Goal: Browse casually: Explore the website without a specific task or goal

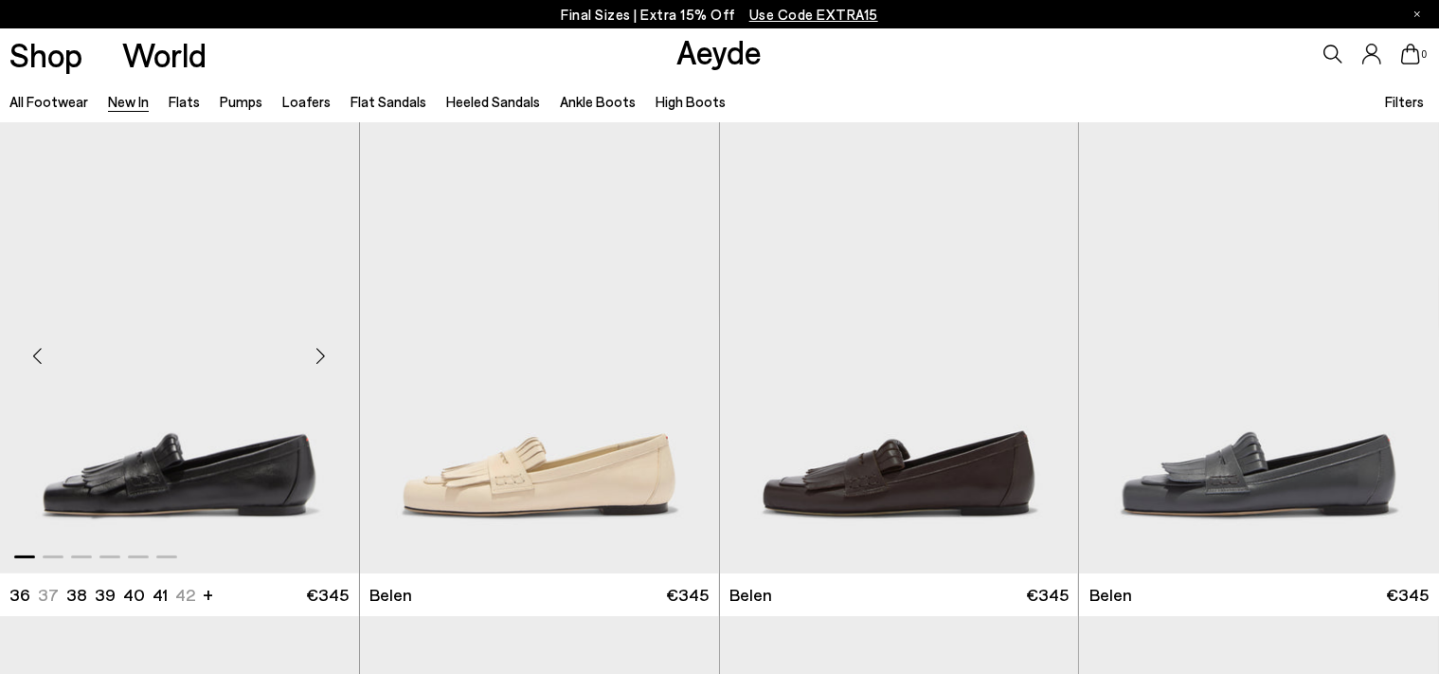
click at [325, 357] on div "Next slide" at bounding box center [321, 355] width 57 height 57
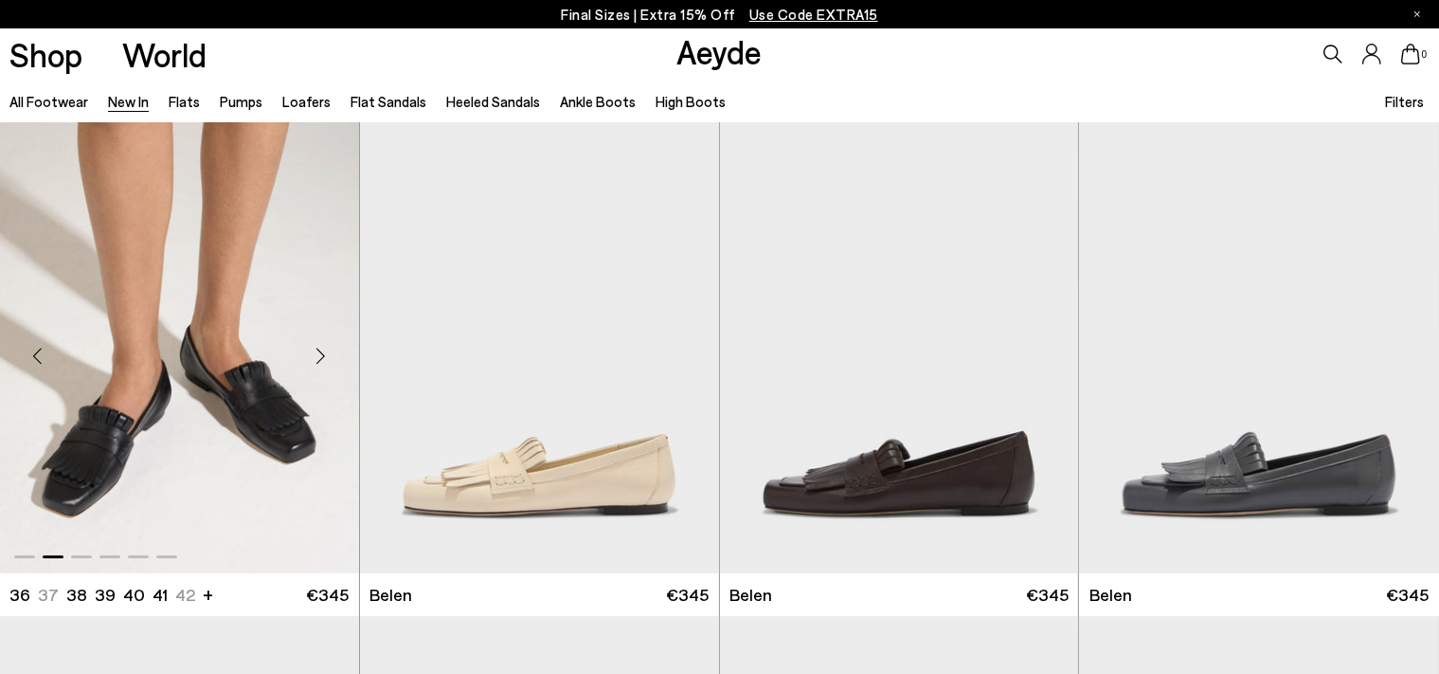
click at [325, 357] on div "Next slide" at bounding box center [321, 355] width 57 height 57
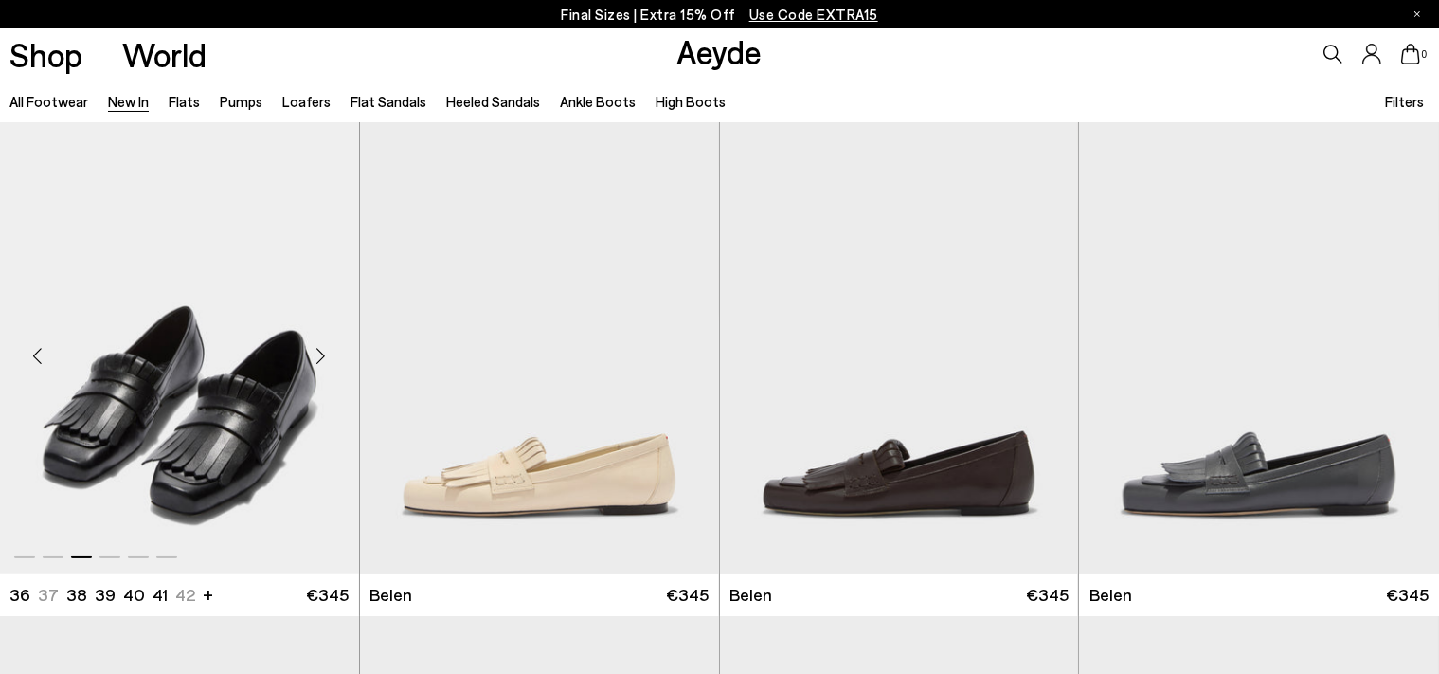
click at [325, 357] on div "Next slide" at bounding box center [321, 355] width 57 height 57
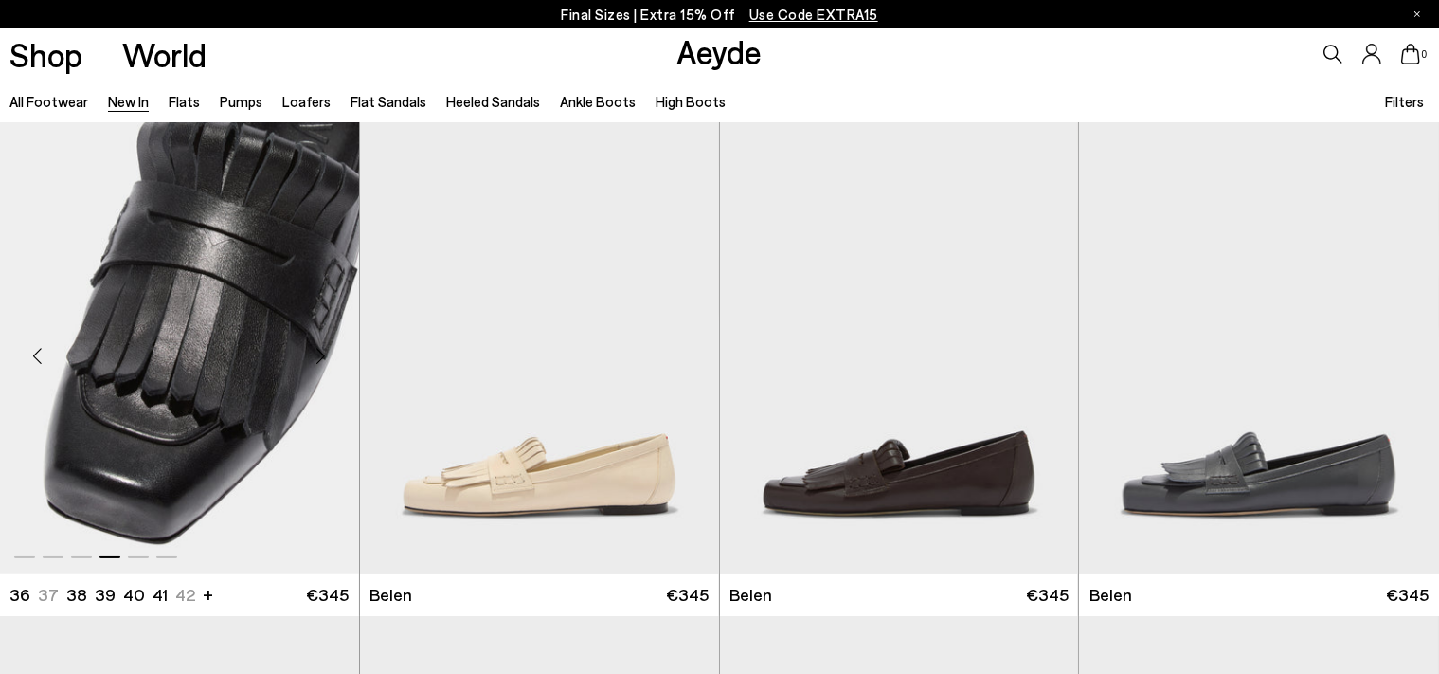
click at [325, 357] on div "Next slide" at bounding box center [321, 355] width 57 height 57
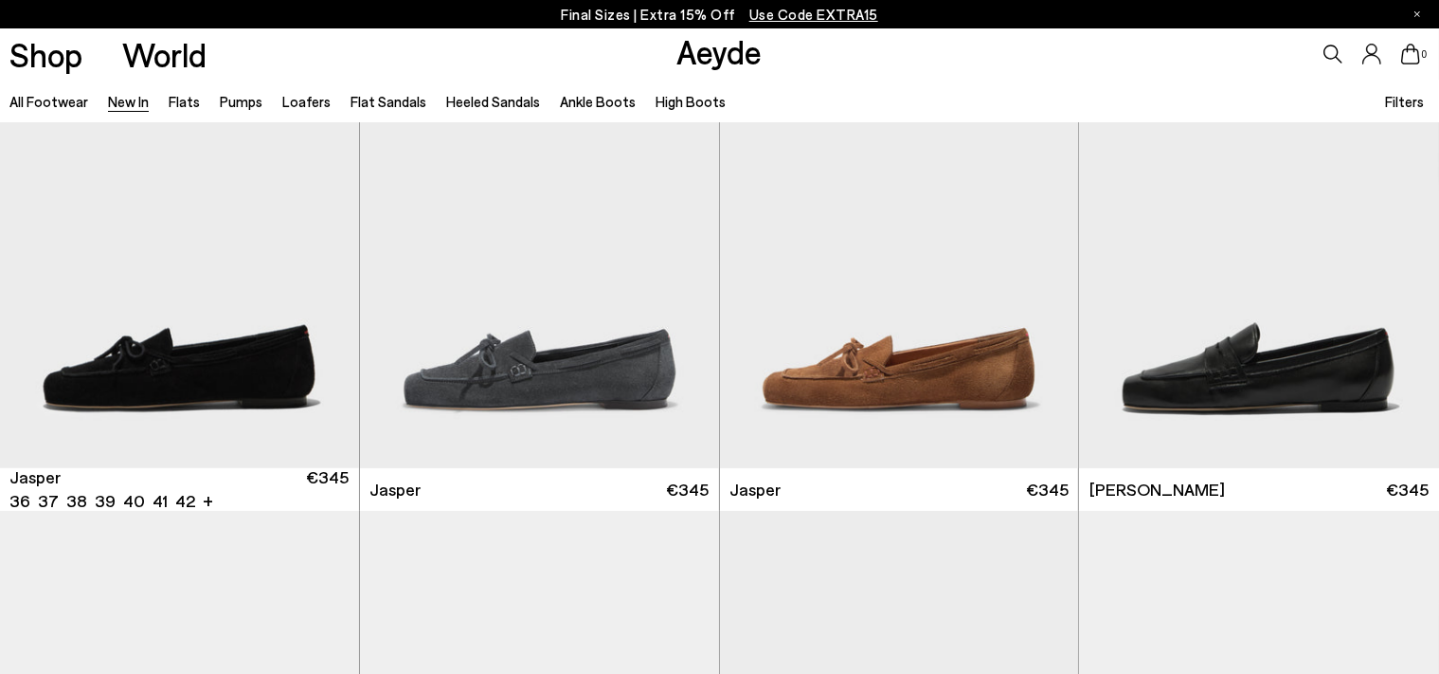
scroll to position [623, 0]
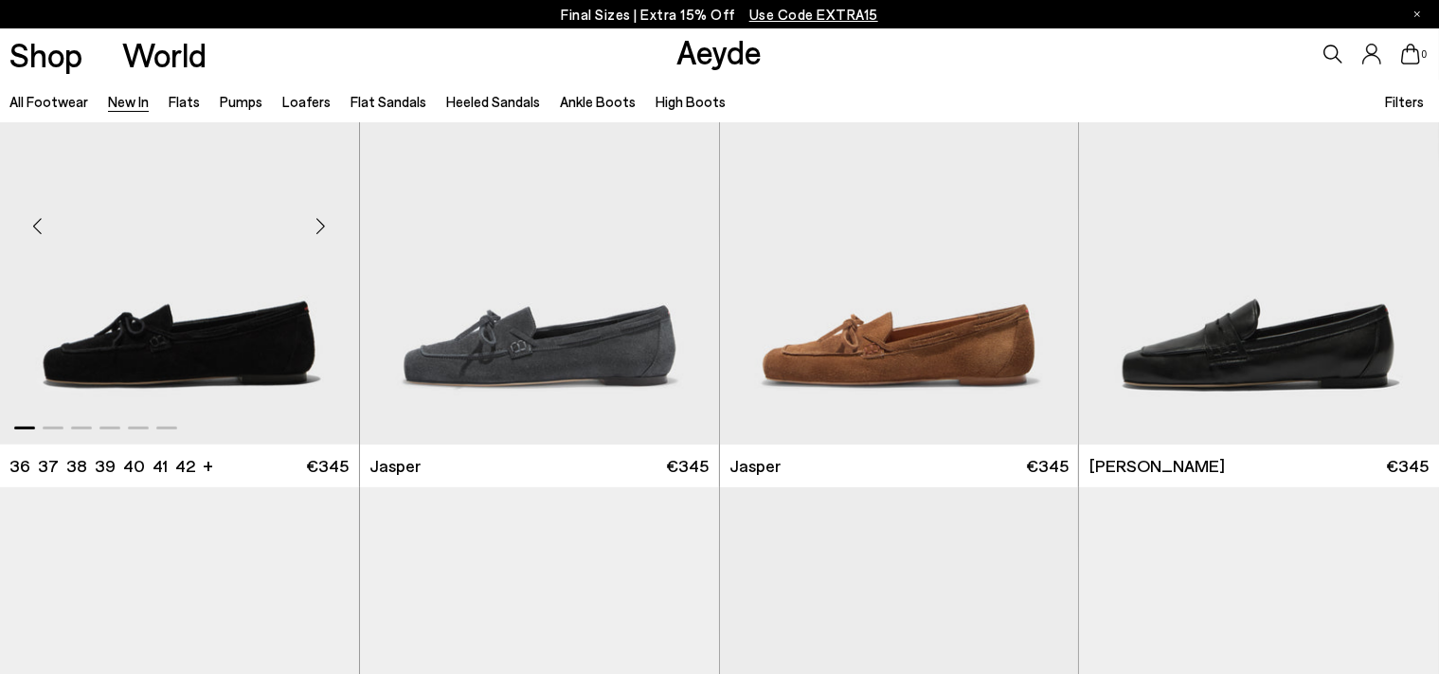
click at [320, 224] on div "Next slide" at bounding box center [321, 226] width 57 height 57
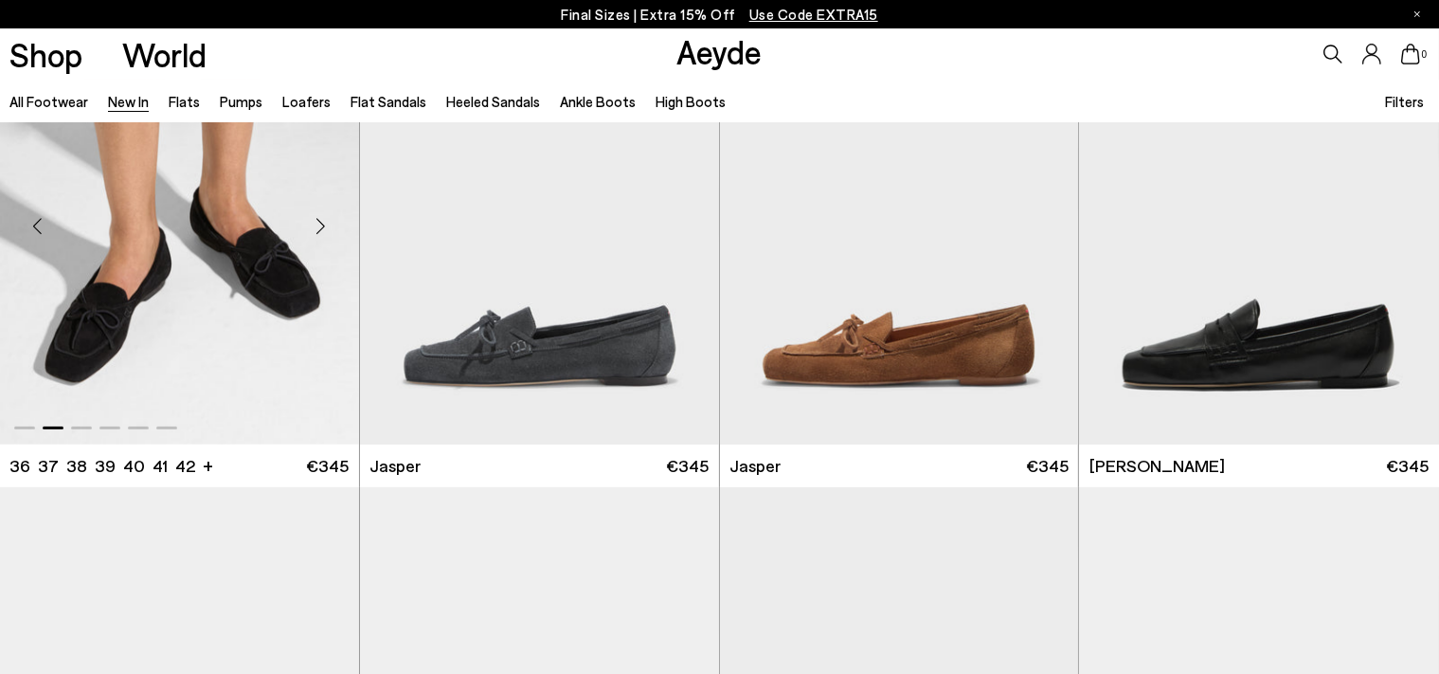
click at [320, 224] on div "Next slide" at bounding box center [321, 226] width 57 height 57
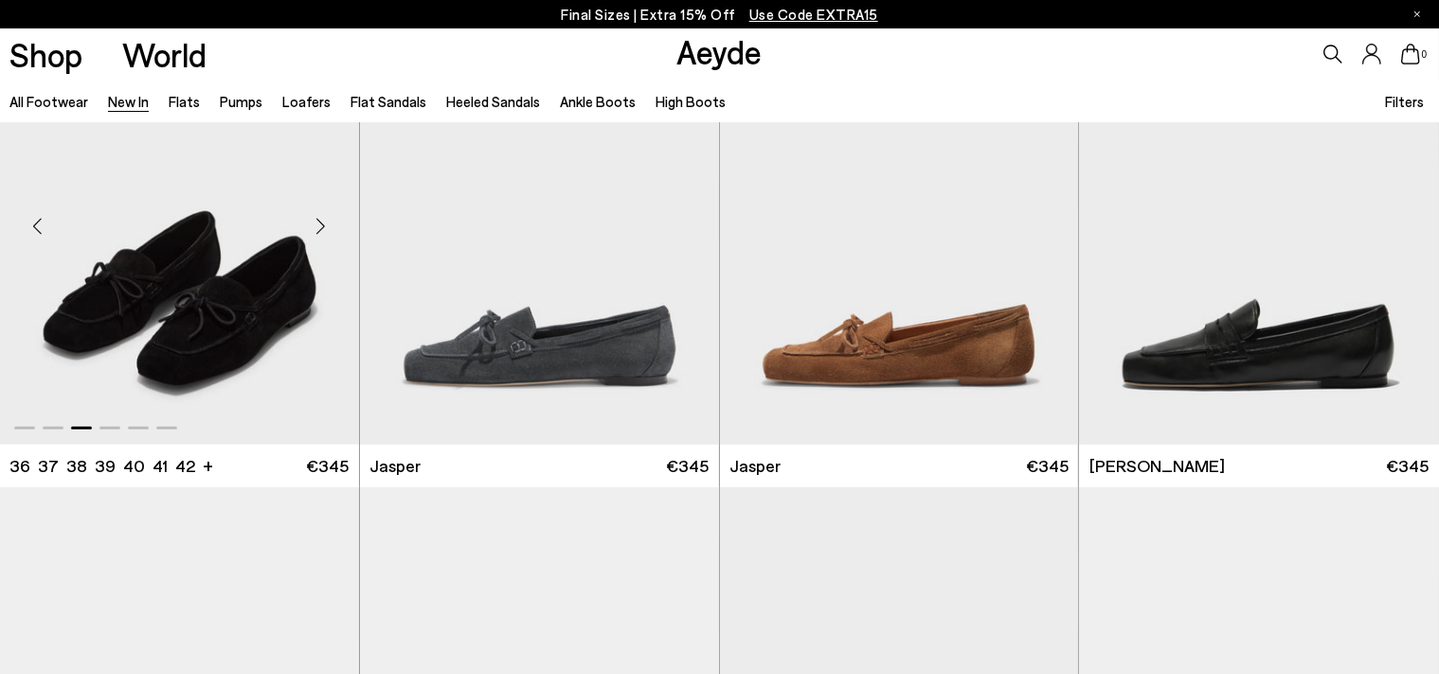
click at [320, 224] on div "Next slide" at bounding box center [321, 226] width 57 height 57
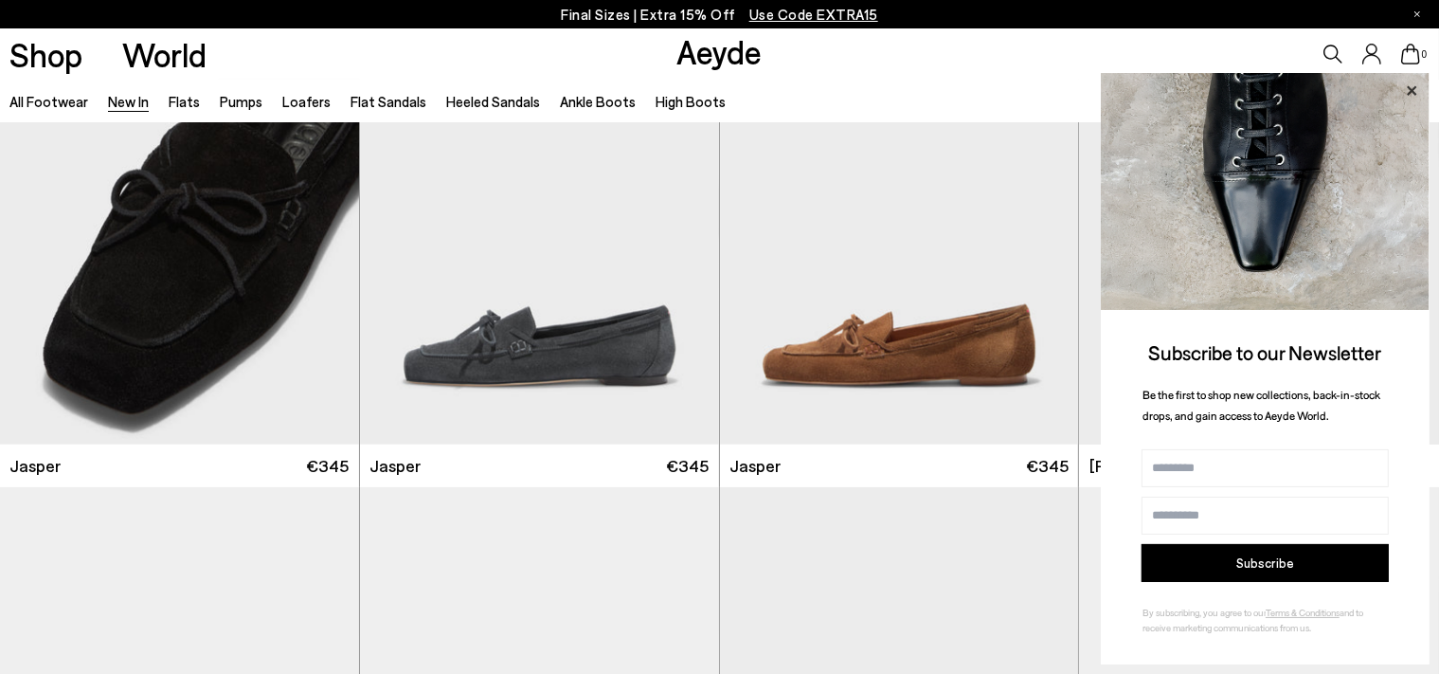
click at [1416, 90] on icon at bounding box center [1411, 91] width 25 height 25
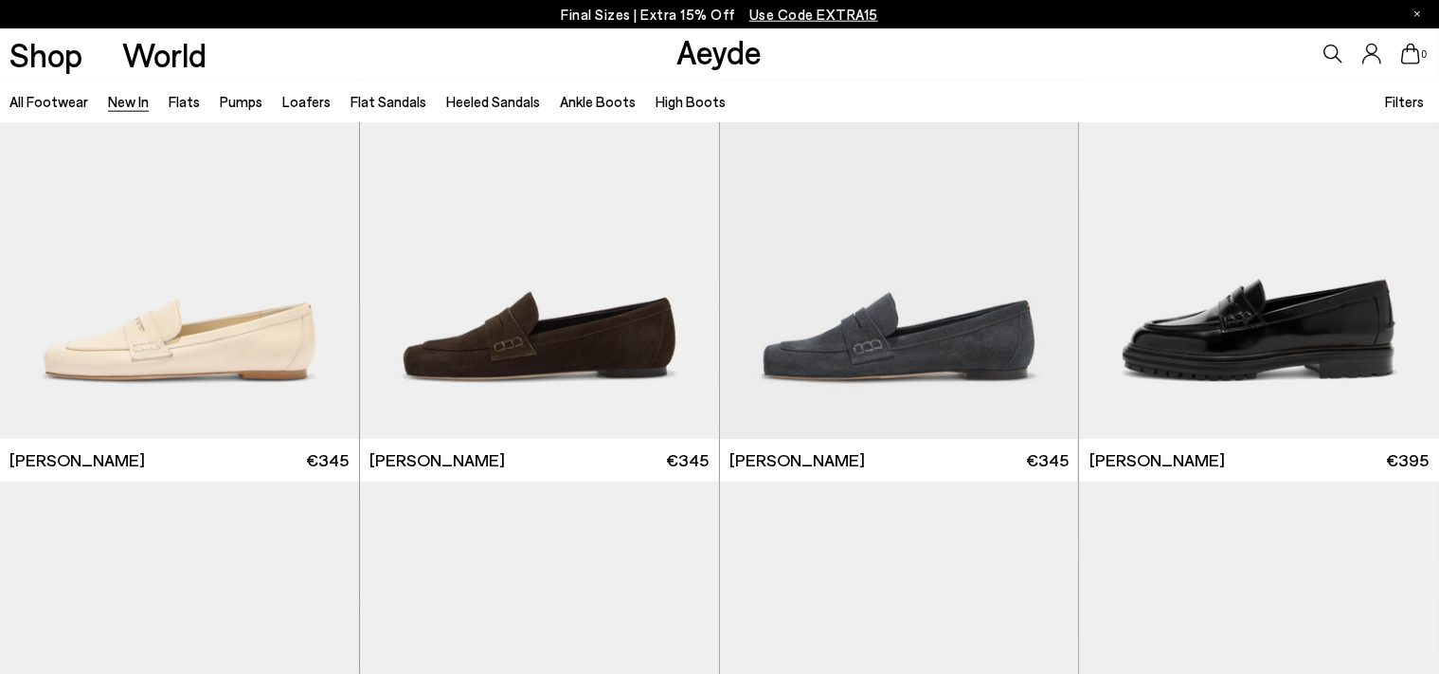
scroll to position [1124, 0]
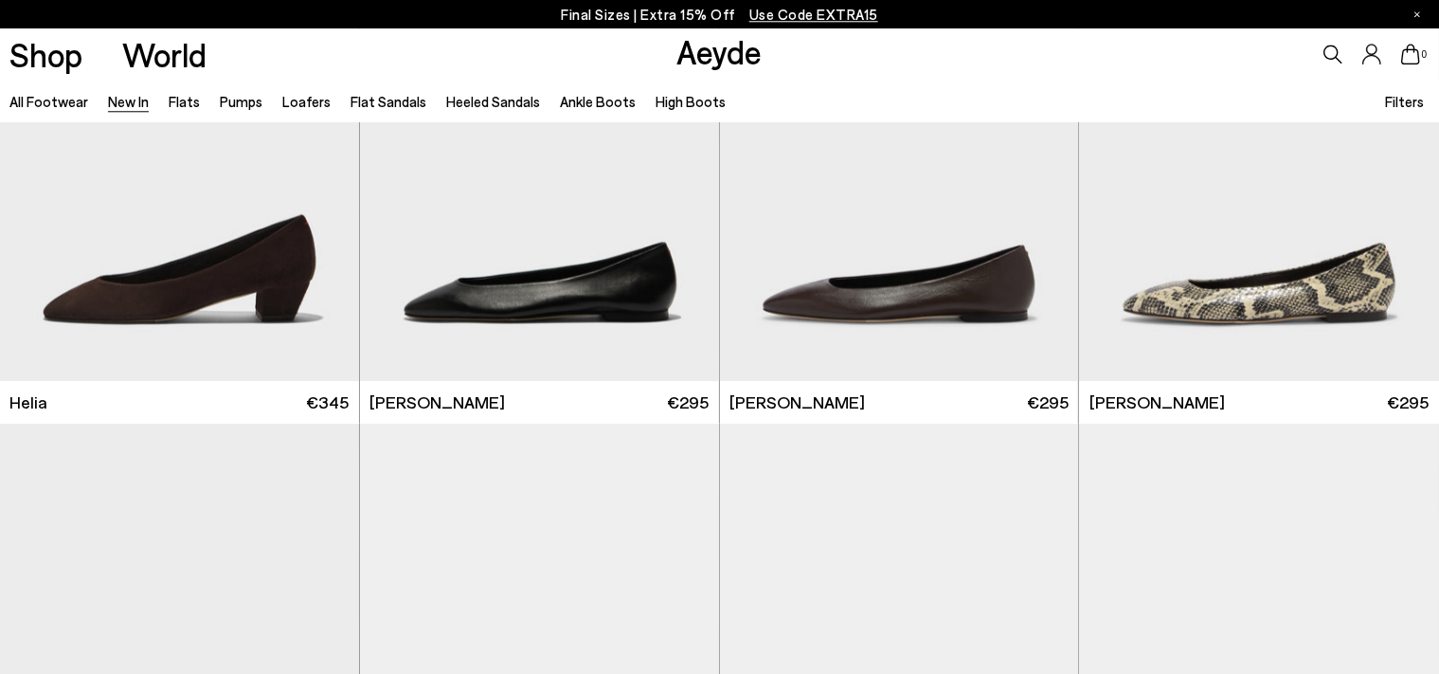
scroll to position [2174, 0]
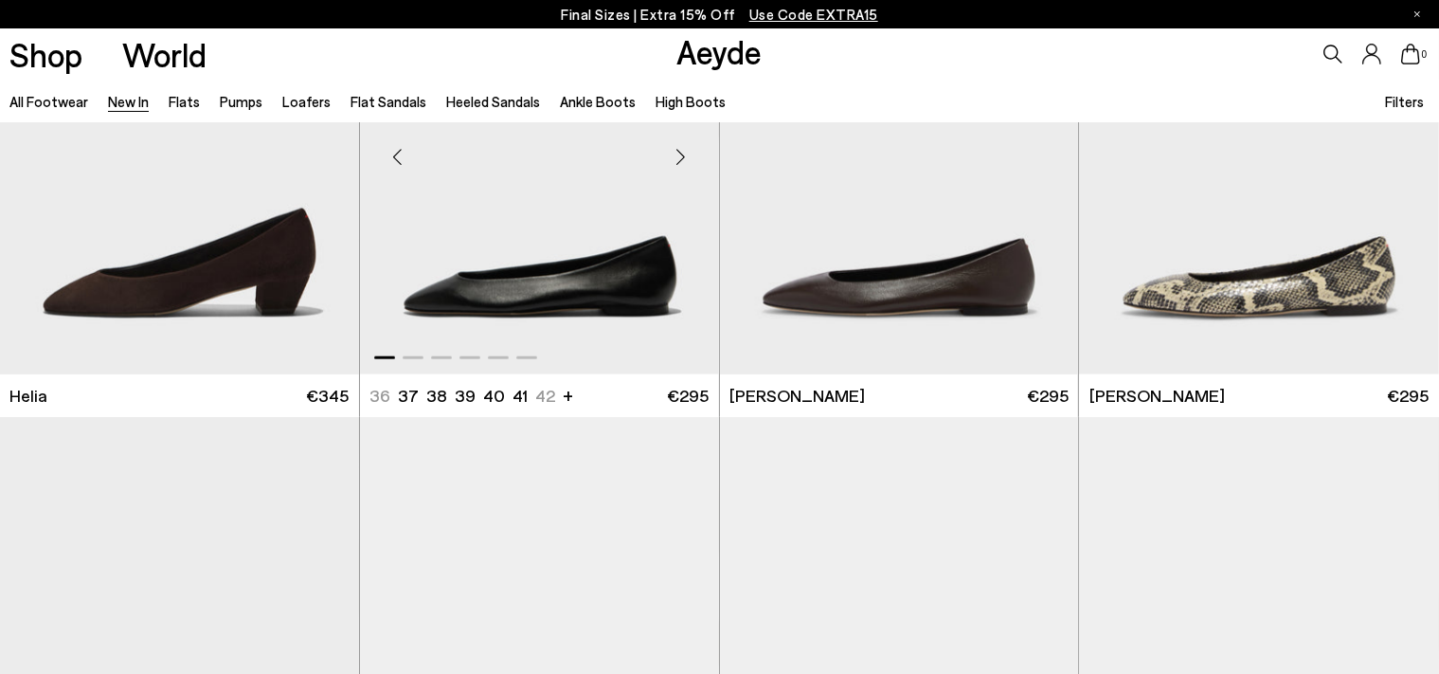
click at [677, 155] on div "Next slide" at bounding box center [681, 156] width 57 height 57
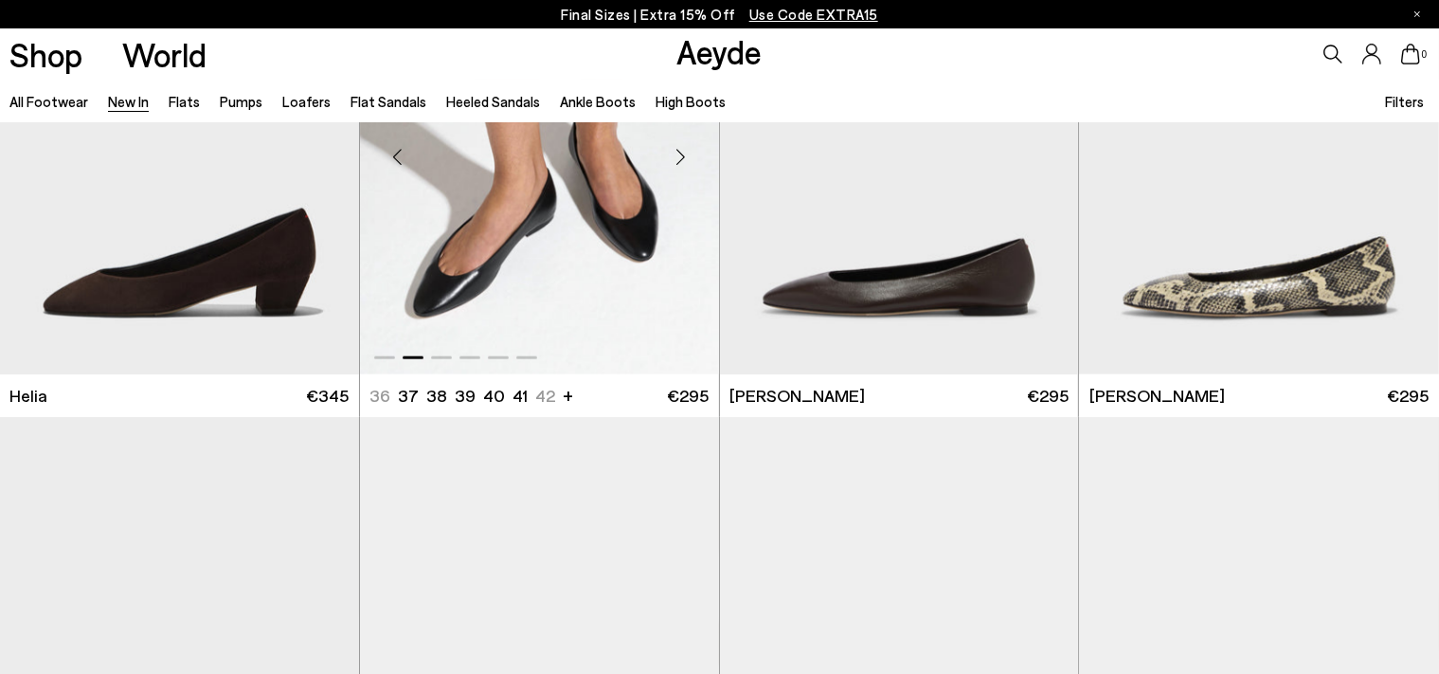
click at [677, 155] on div "Next slide" at bounding box center [681, 156] width 57 height 57
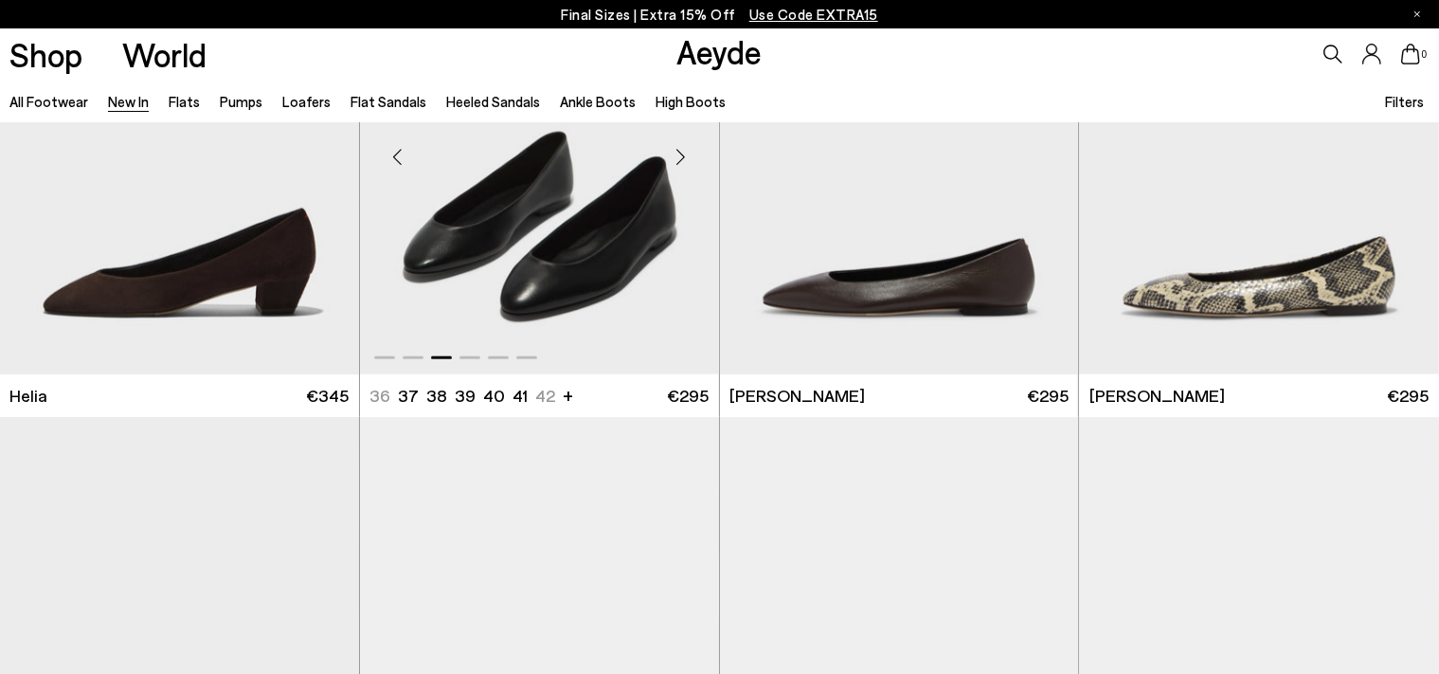
scroll to position [2224, 0]
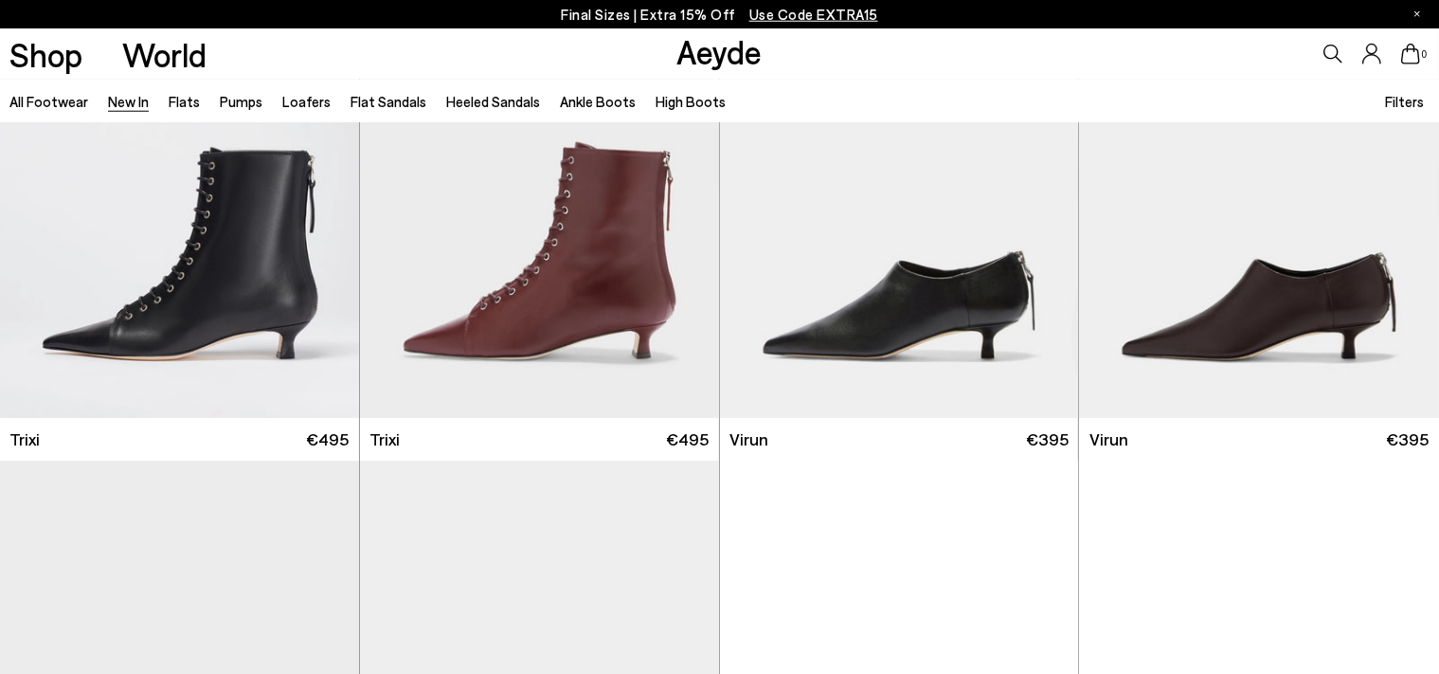
scroll to position [7076, 0]
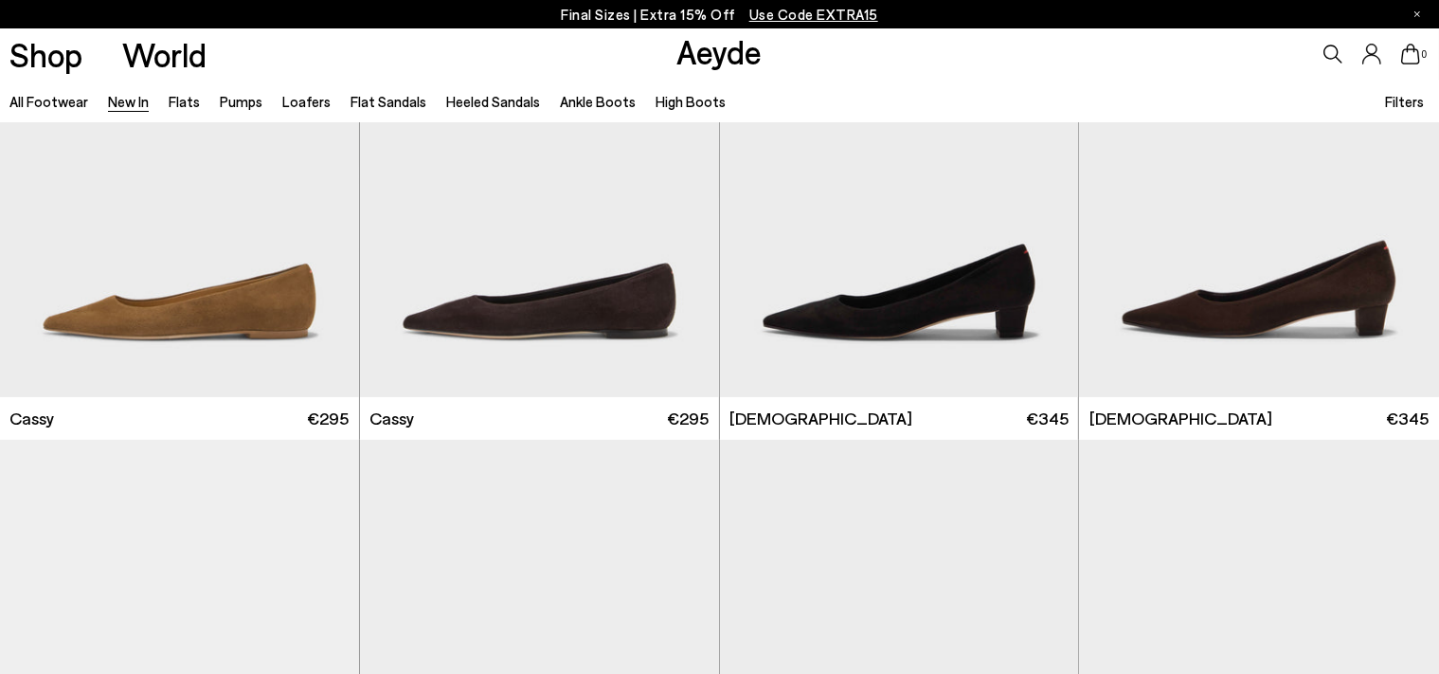
scroll to position [8132, 0]
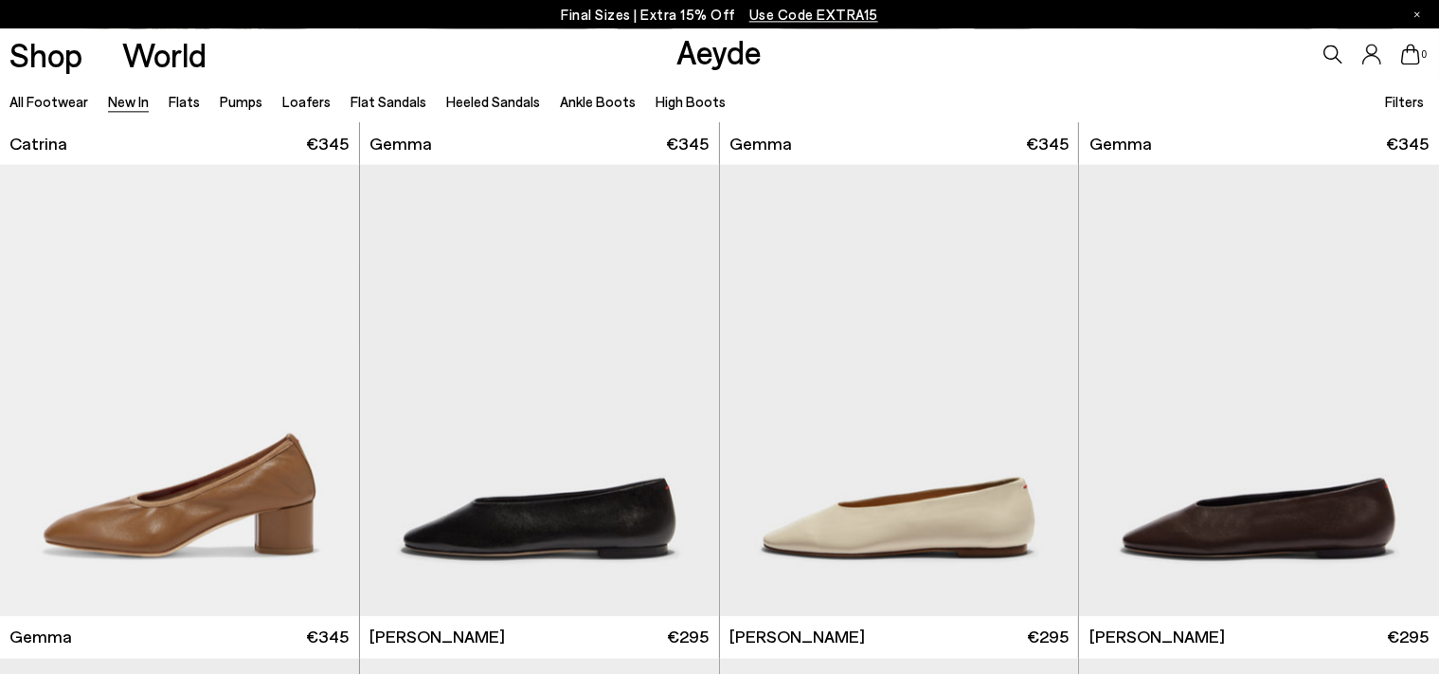
scroll to position [10327, 0]
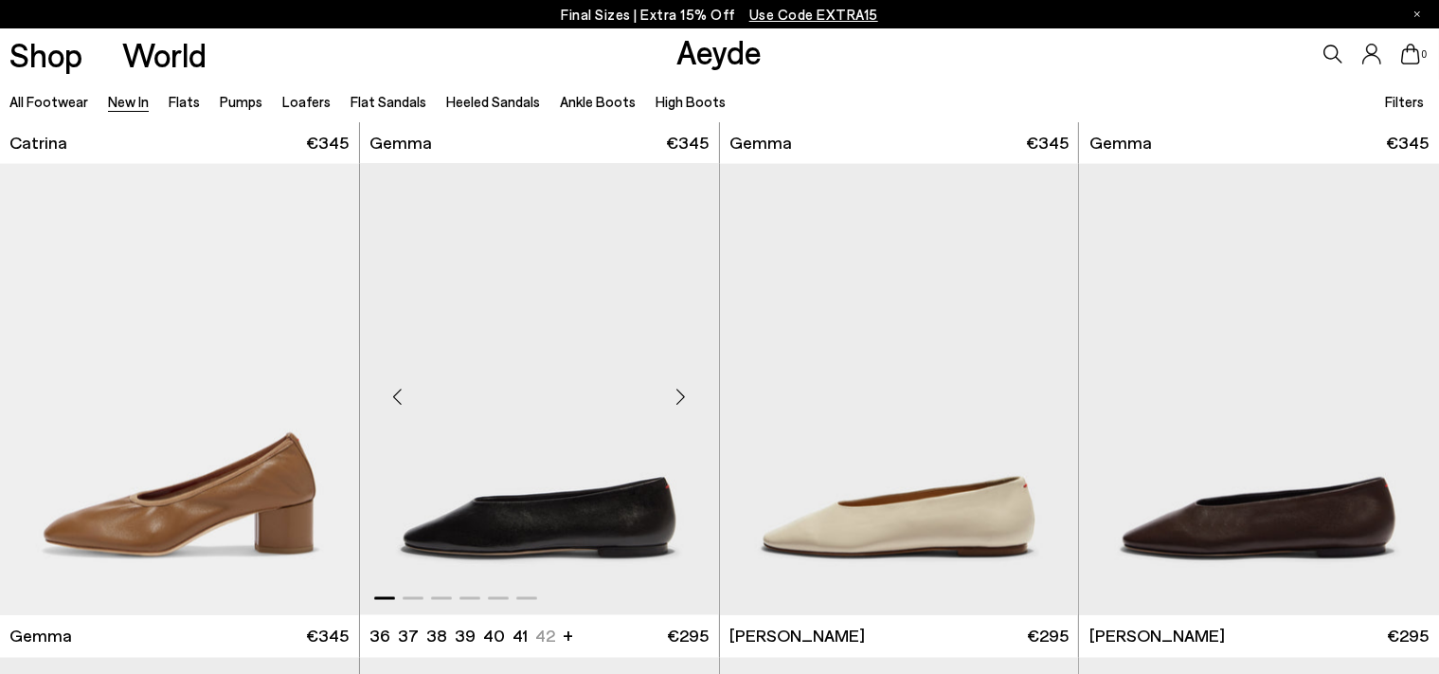
click at [680, 395] on div "Next slide" at bounding box center [681, 397] width 57 height 57
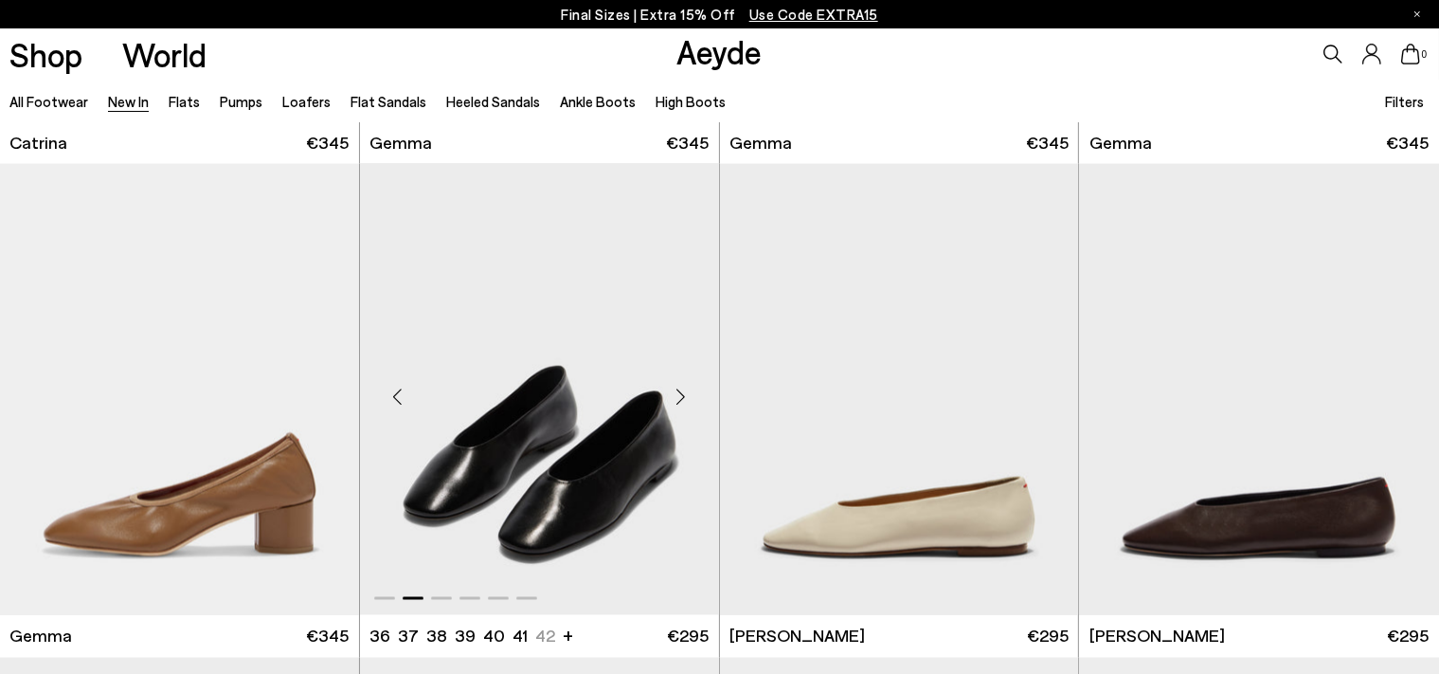
click at [680, 395] on div "Next slide" at bounding box center [681, 397] width 57 height 57
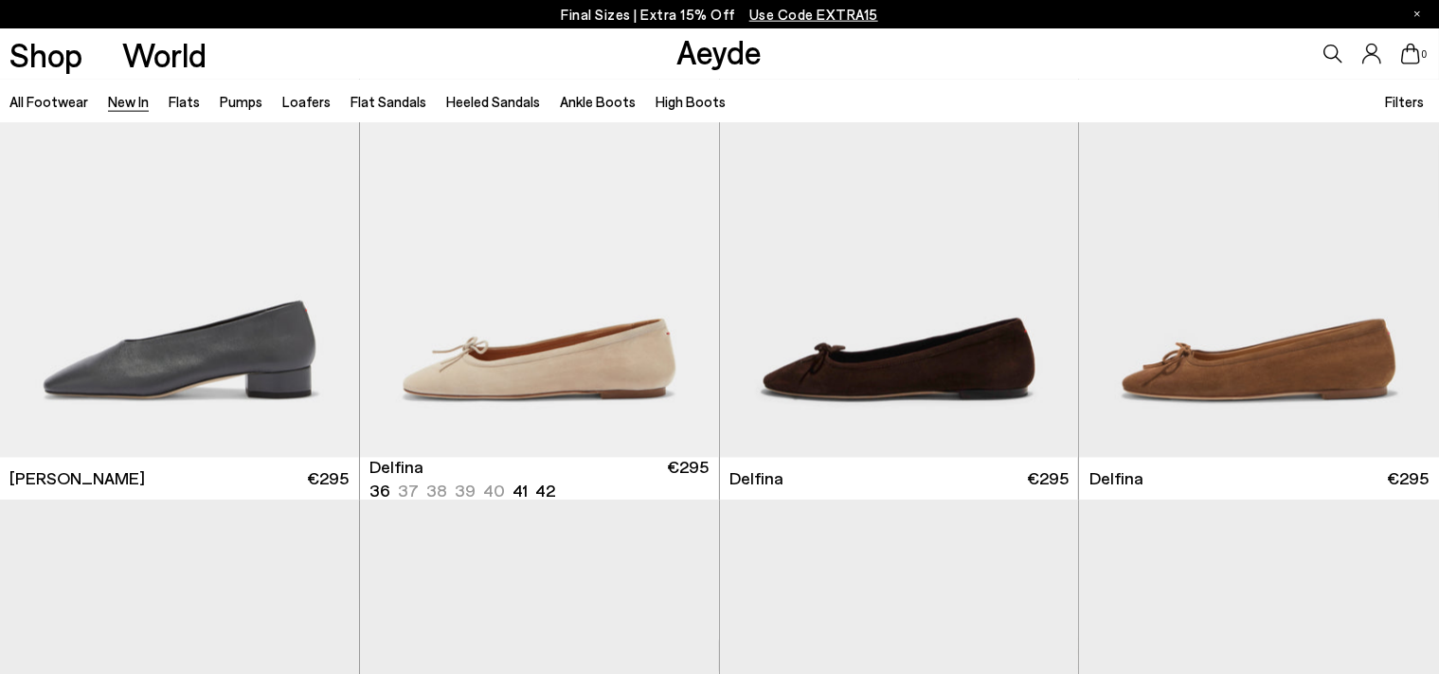
scroll to position [11578, 0]
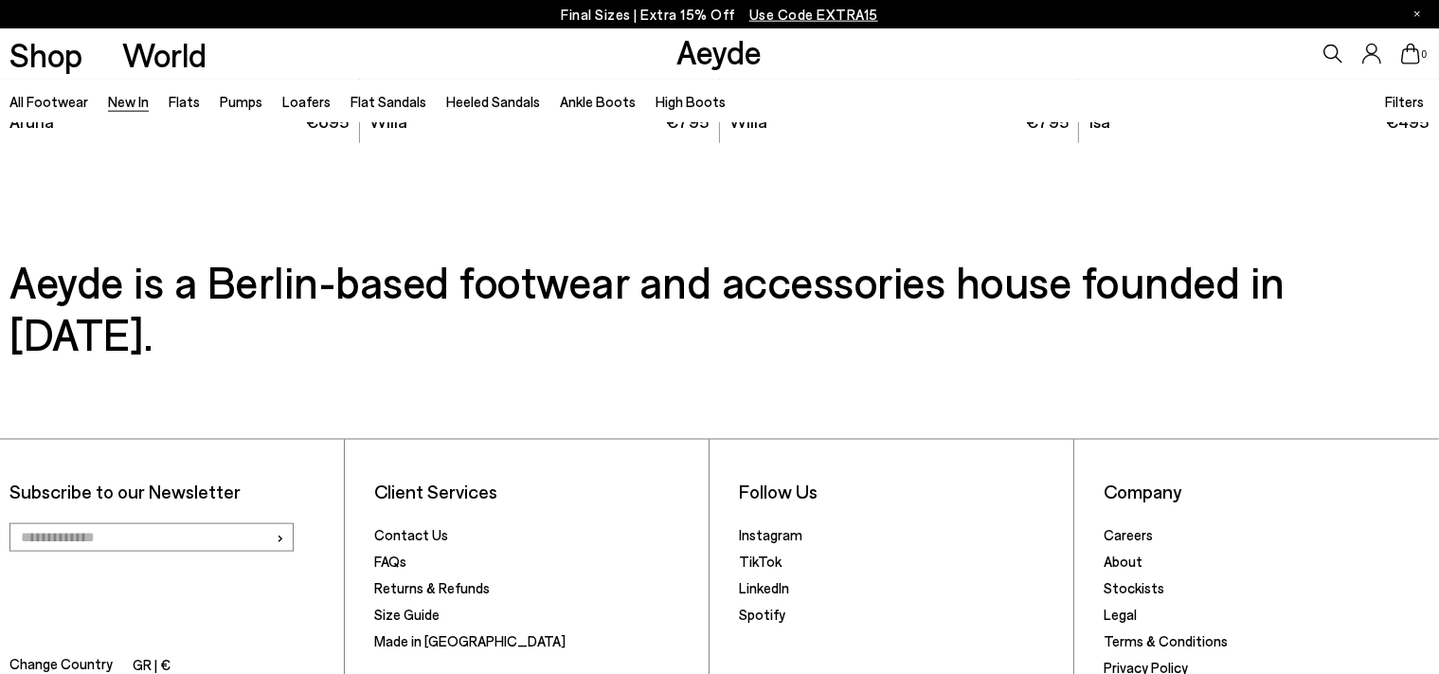
scroll to position [16864, 0]
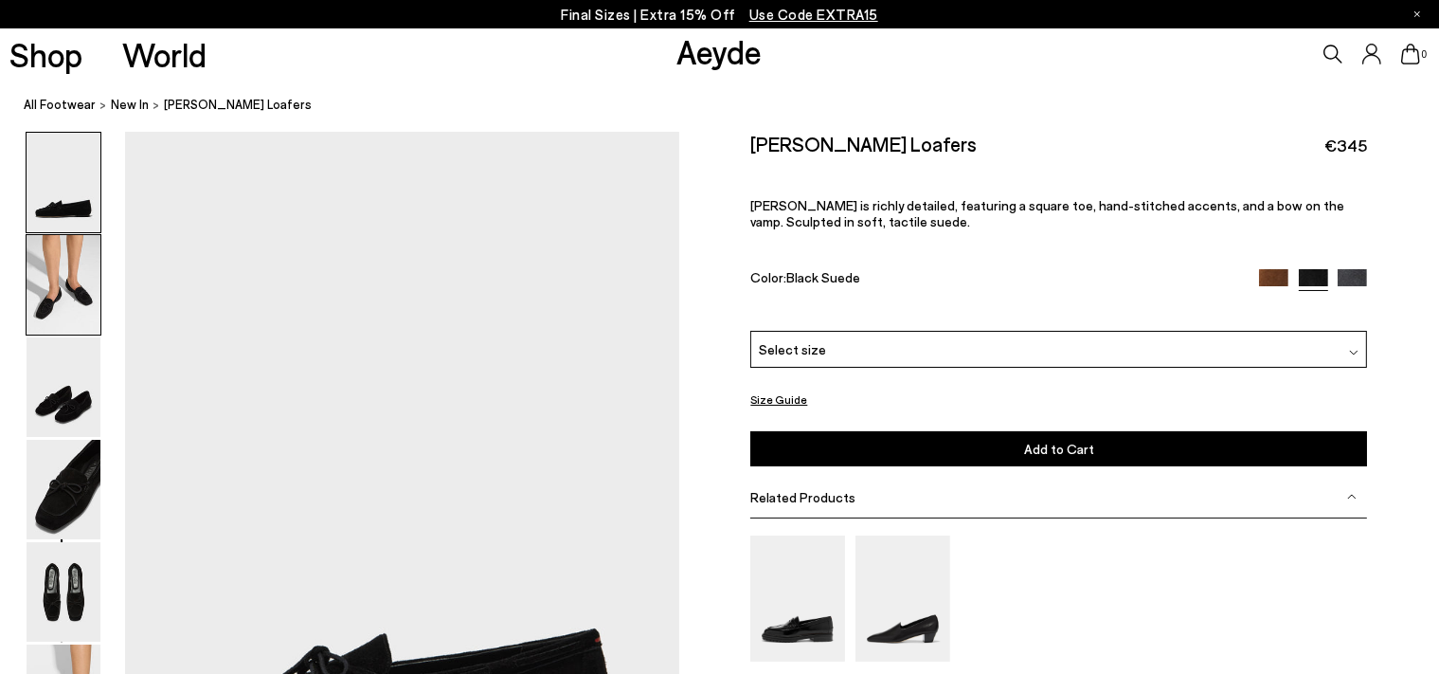
click at [87, 273] on img at bounding box center [64, 284] width 74 height 99
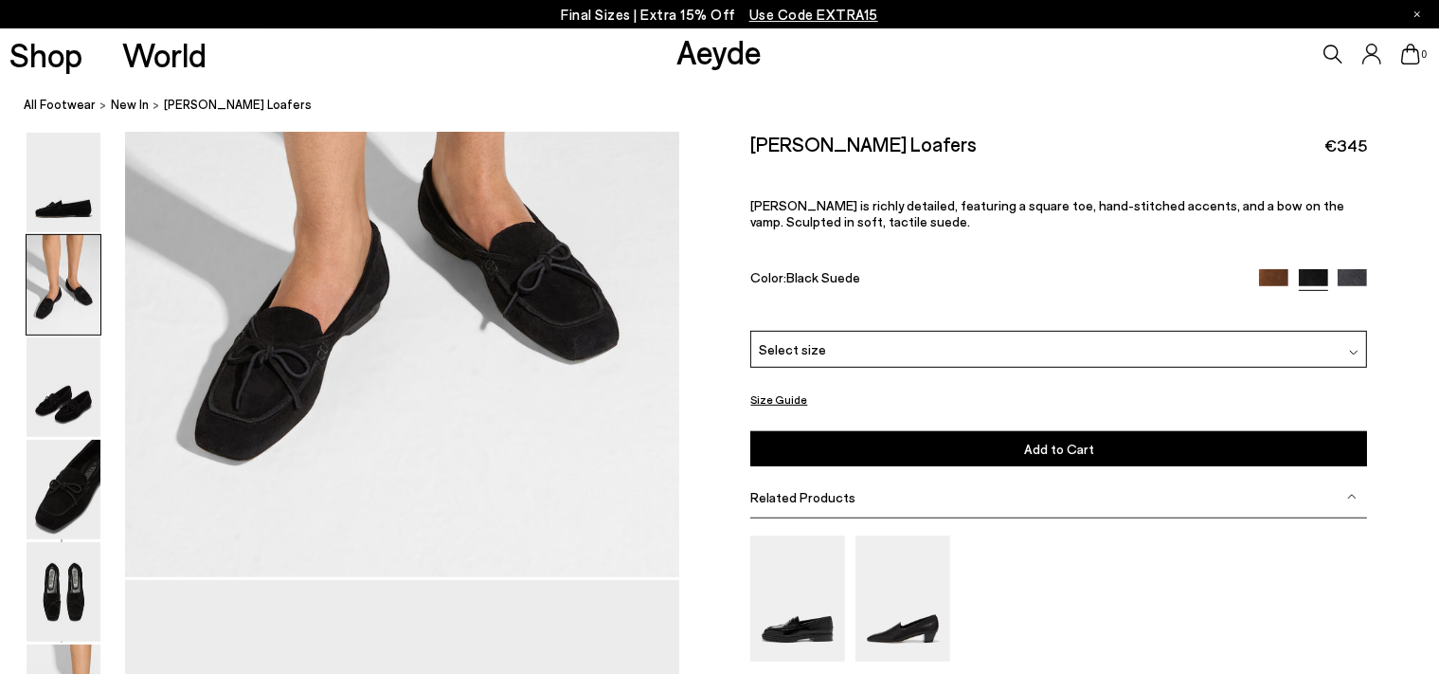
scroll to position [1194, 0]
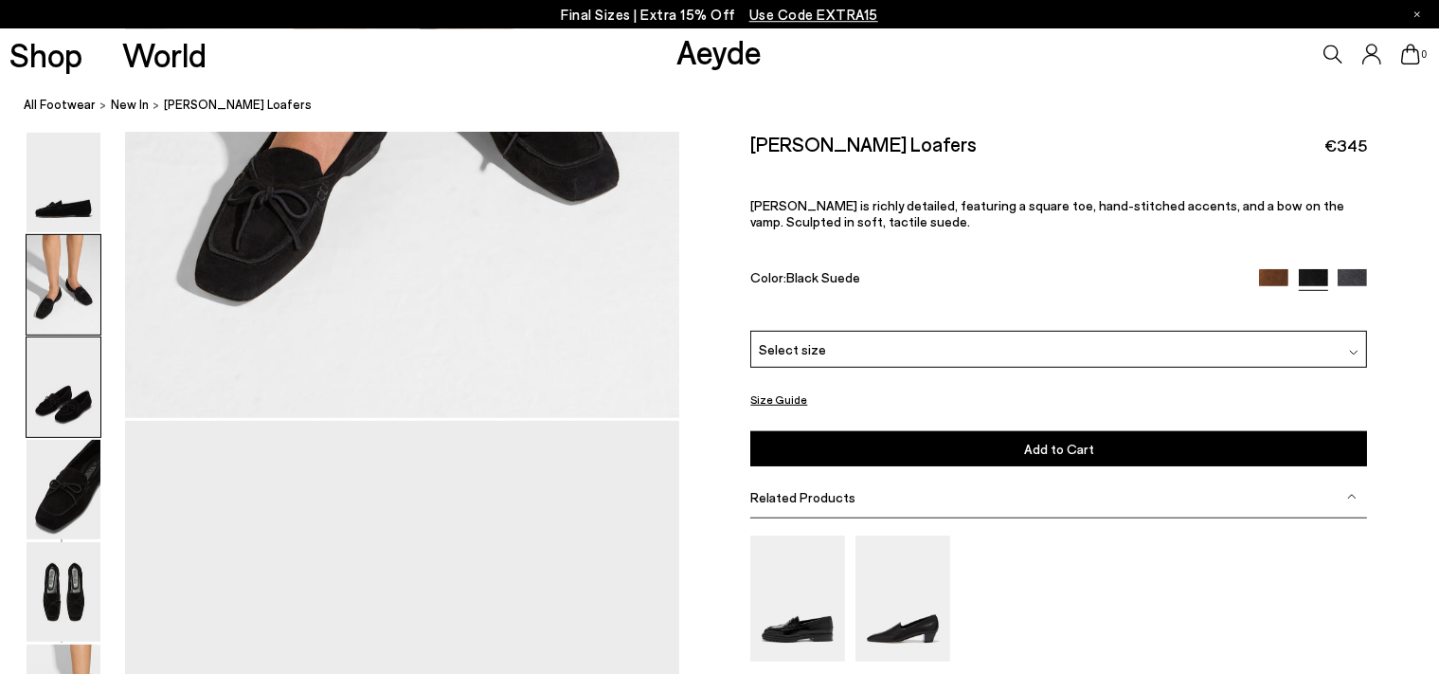
click at [58, 395] on img at bounding box center [64, 386] width 74 height 99
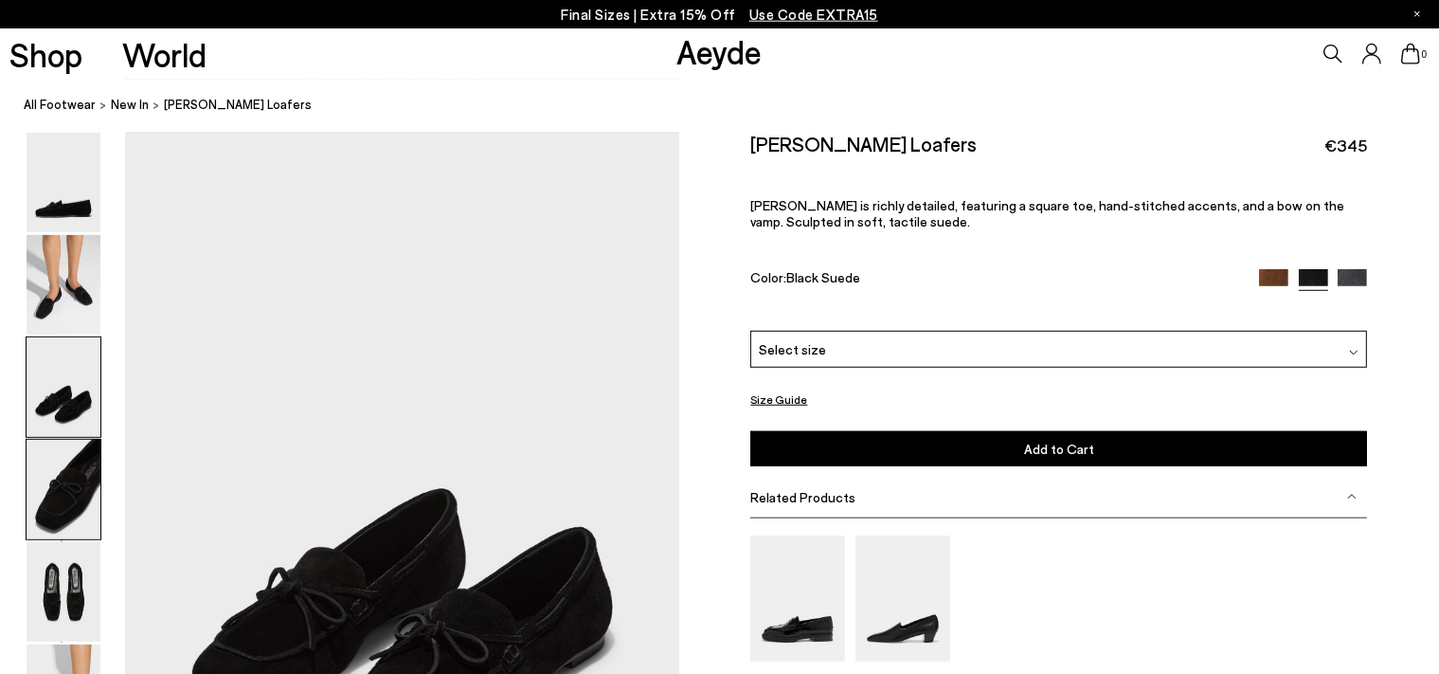
scroll to position [1485, 0]
click at [64, 474] on img at bounding box center [64, 489] width 74 height 99
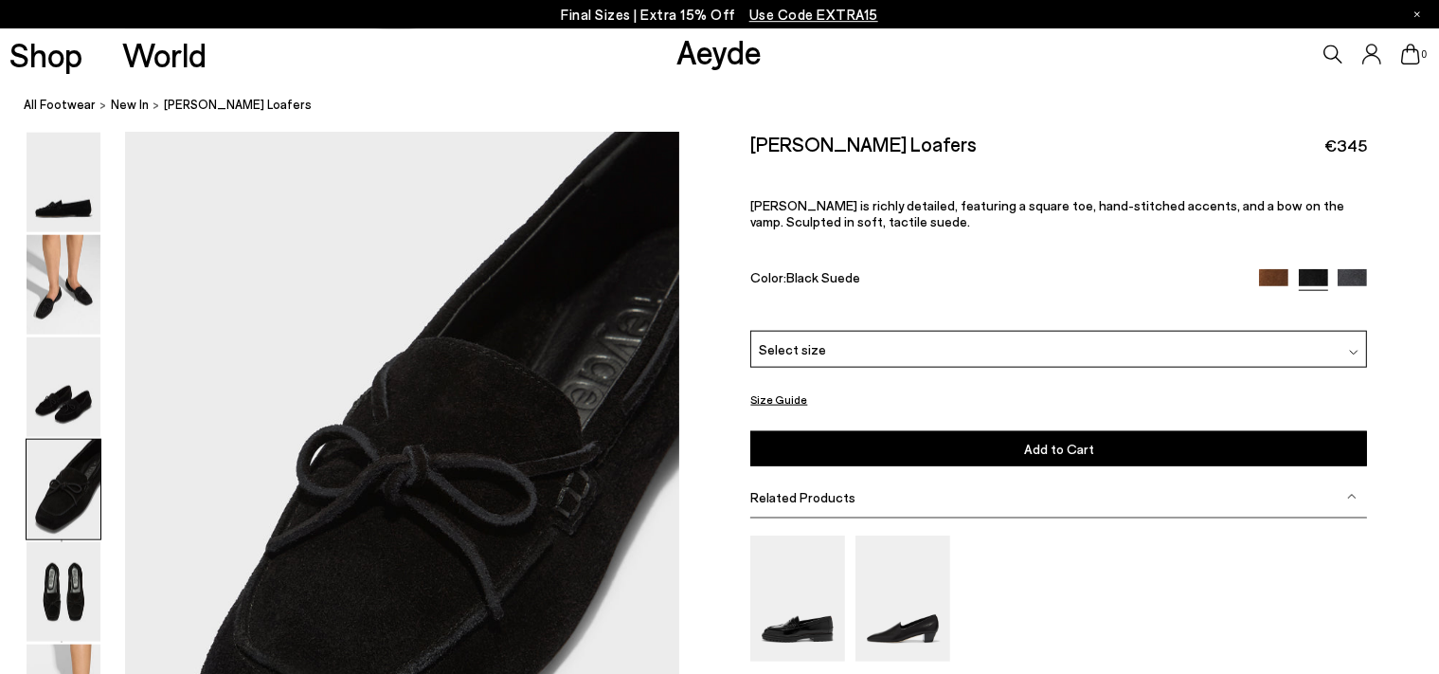
scroll to position [2225, 0]
click at [78, 597] on img at bounding box center [64, 591] width 74 height 99
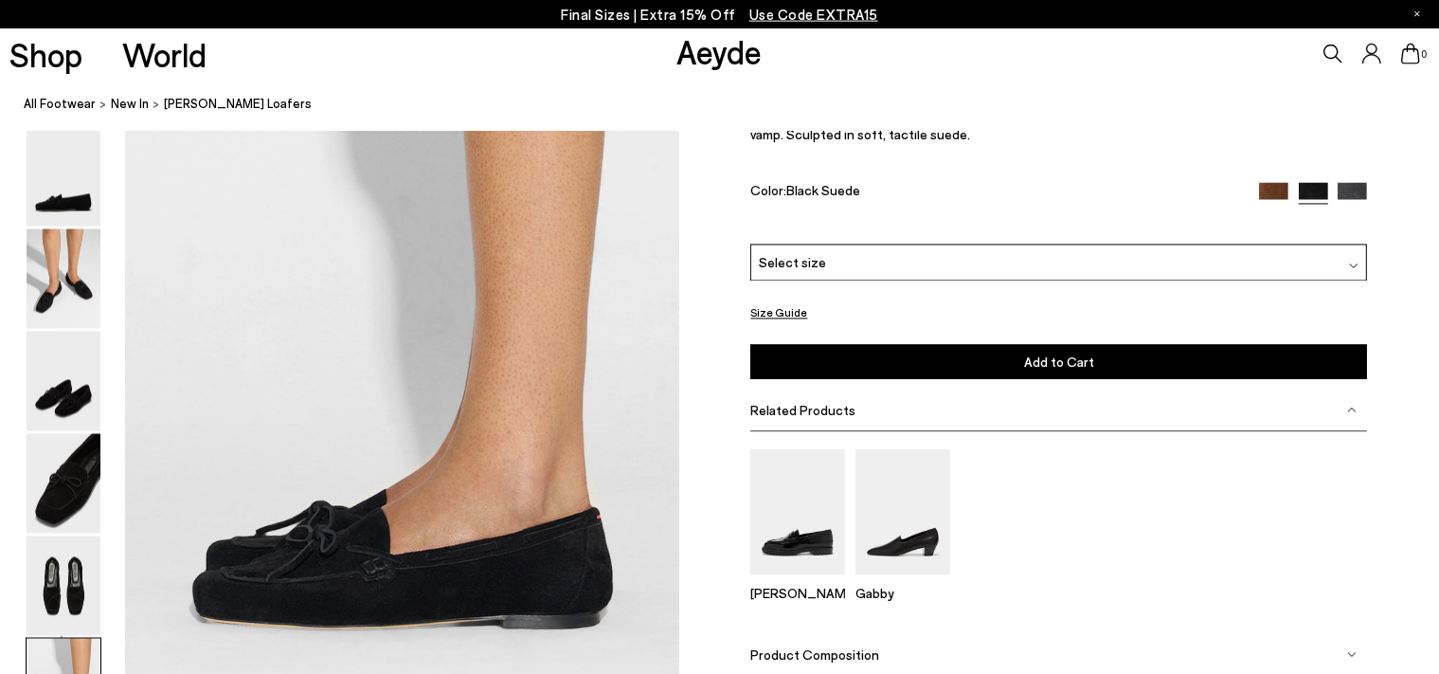
scroll to position [3838, 0]
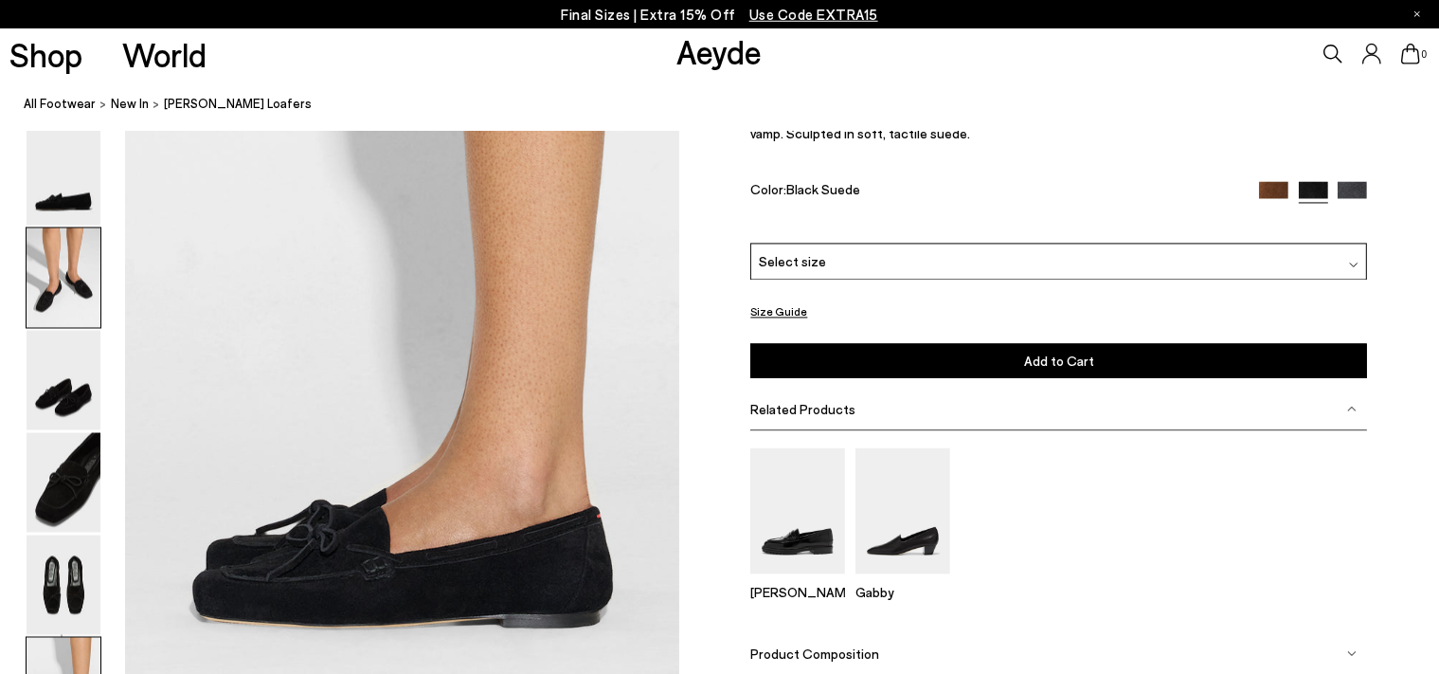
click at [81, 287] on img at bounding box center [64, 277] width 74 height 99
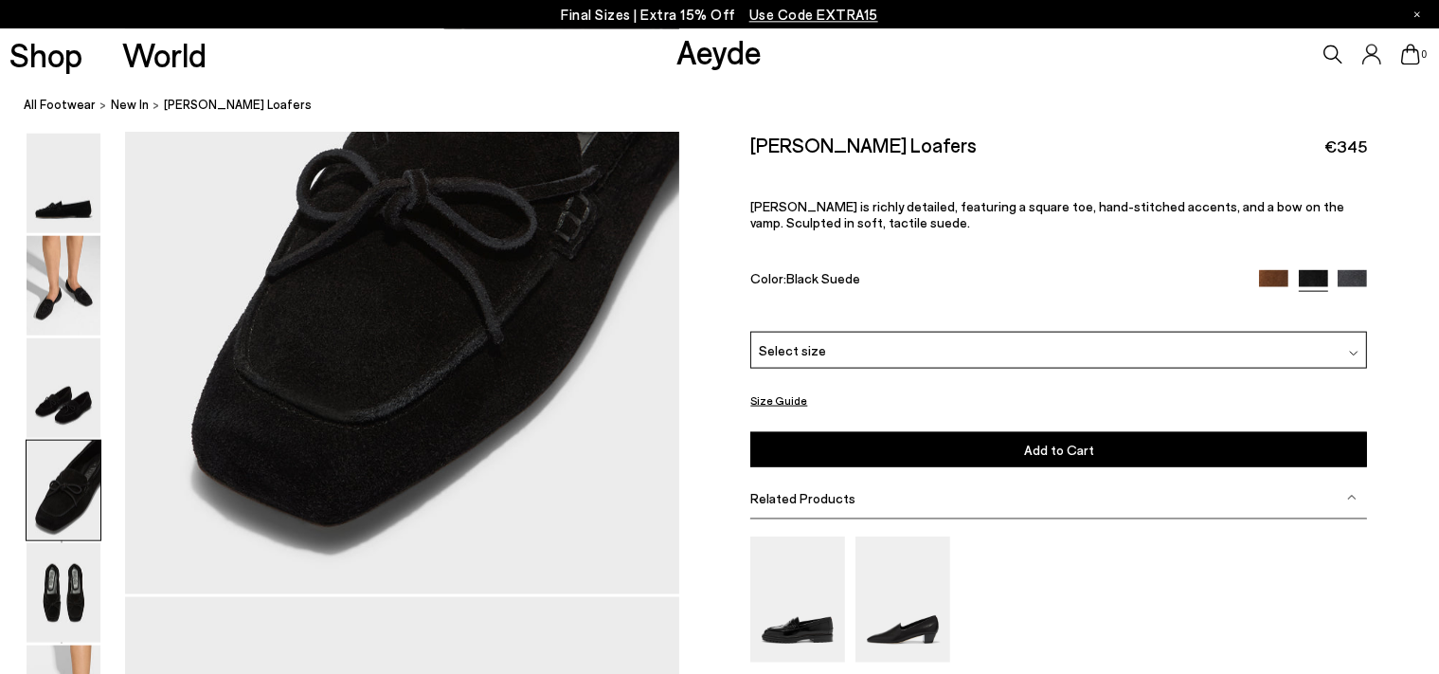
scroll to position [2544, 0]
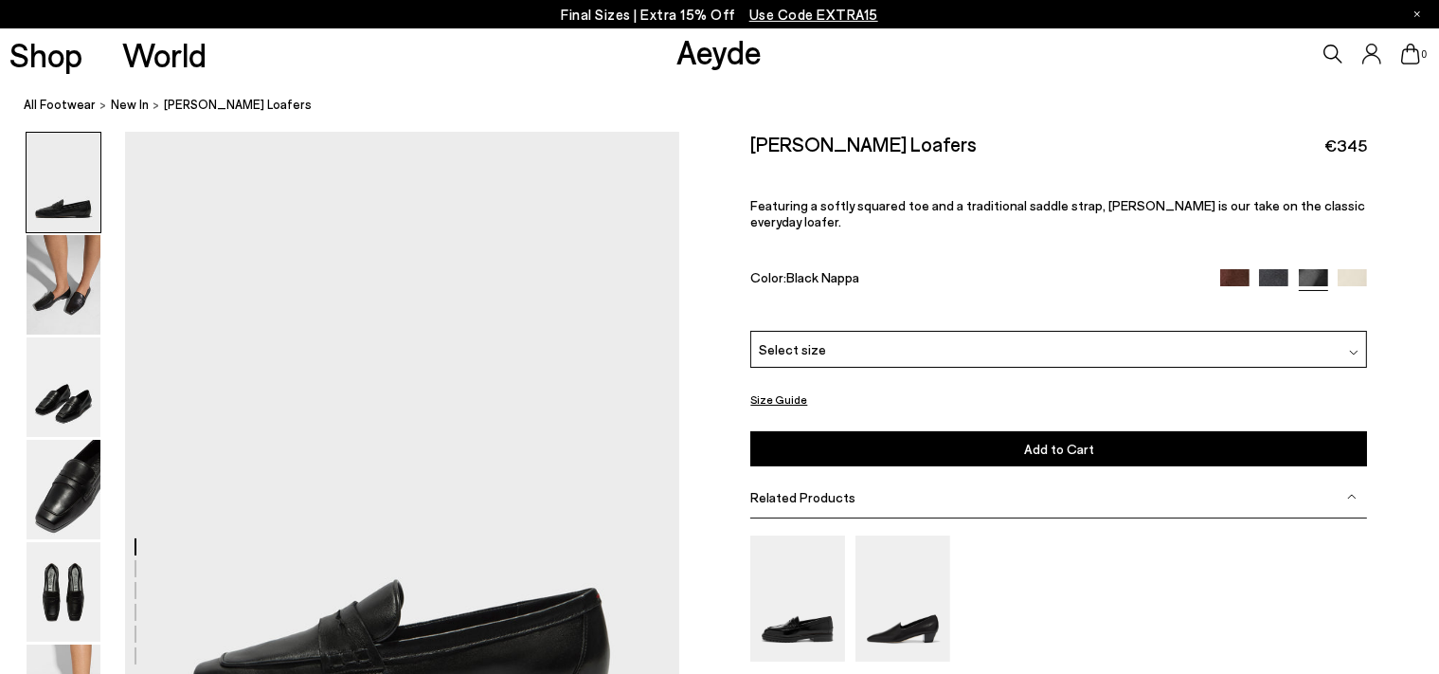
scroll to position [49, 0]
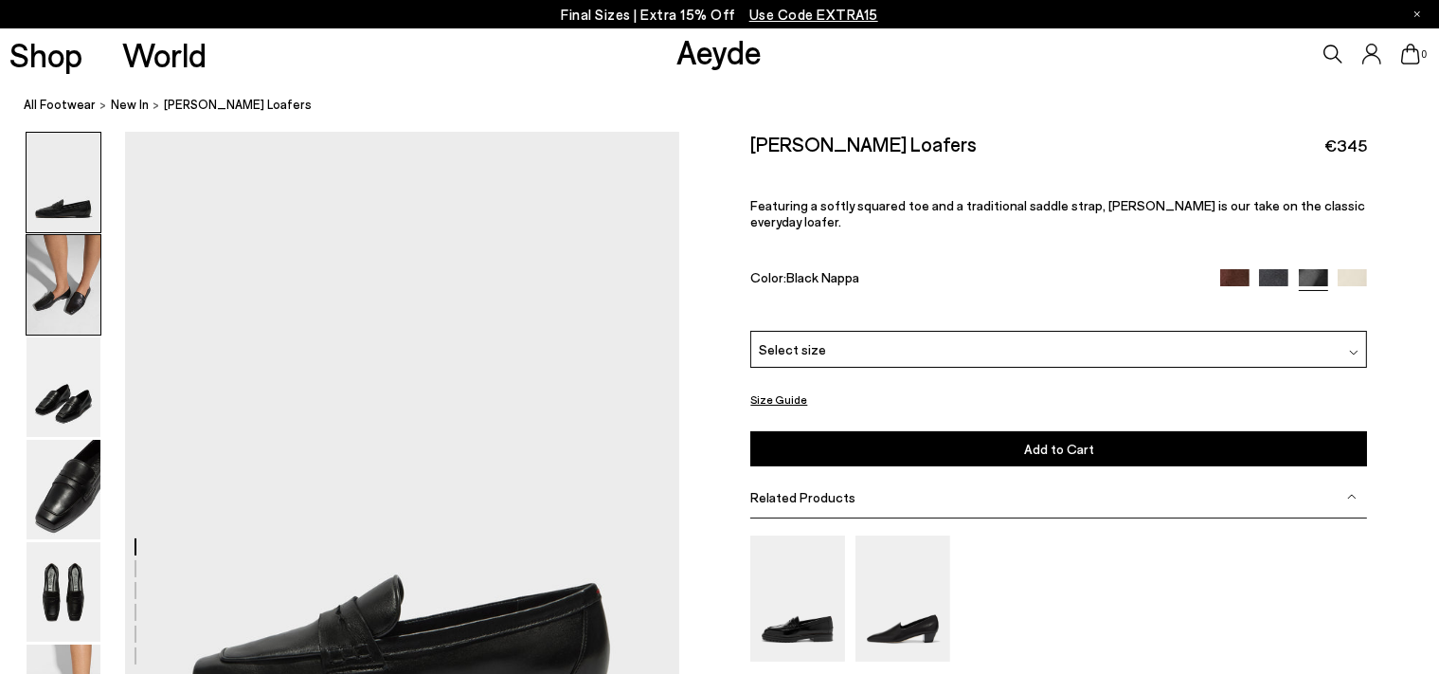
click at [70, 294] on img at bounding box center [64, 284] width 74 height 99
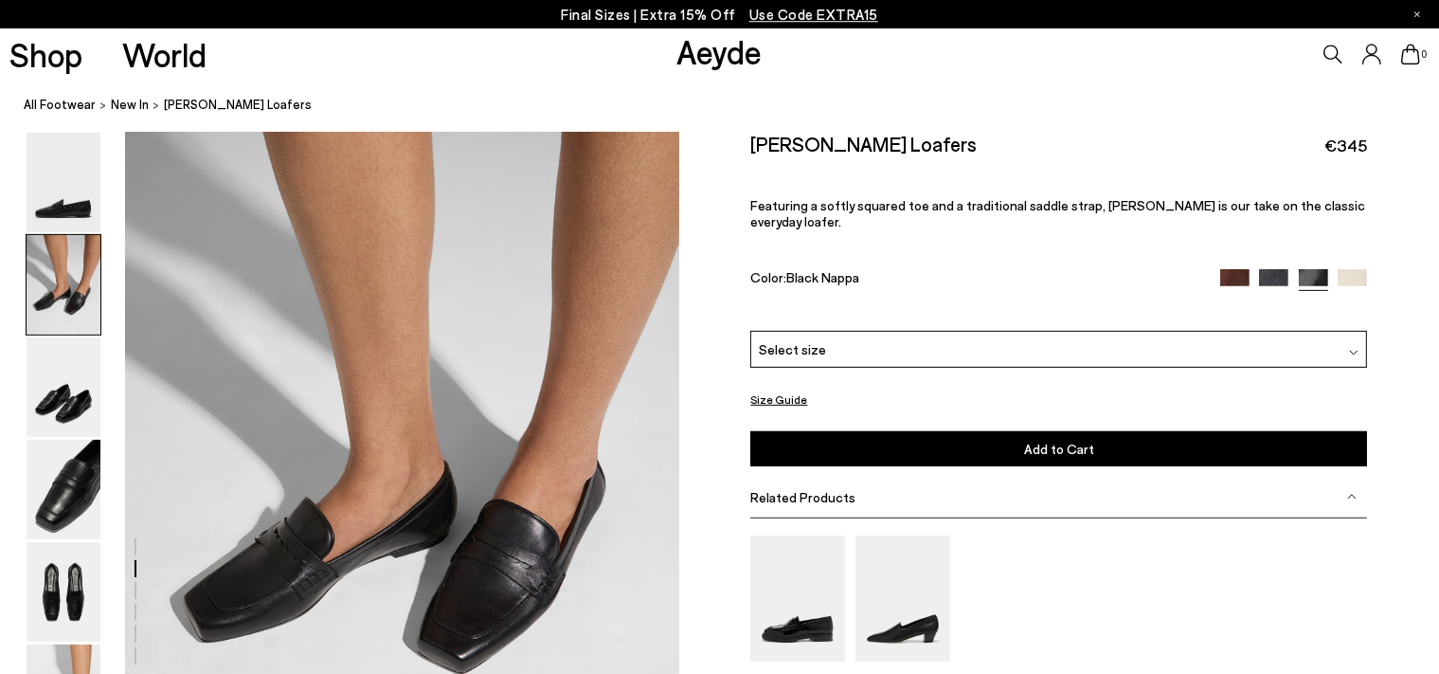
scroll to position [843, 0]
